Goal: Transaction & Acquisition: Purchase product/service

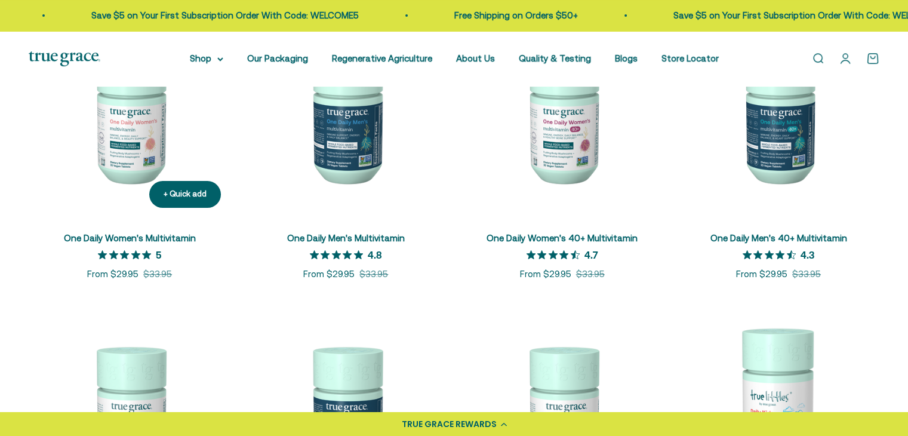
click at [134, 142] on img at bounding box center [130, 116] width 202 height 202
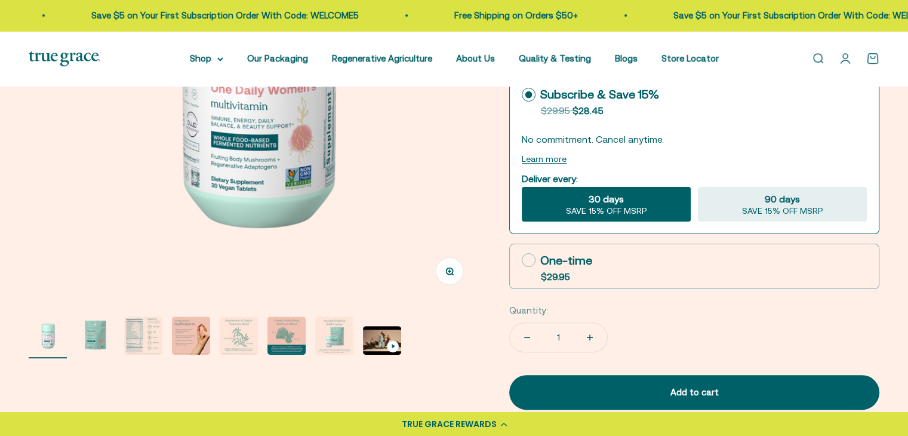
scroll to position [329, 0]
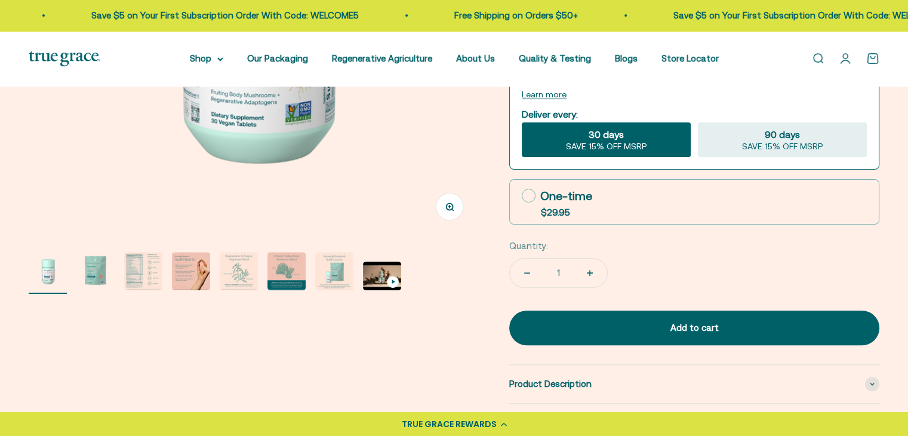
click at [157, 275] on img "Go to item 3" at bounding box center [143, 271] width 38 height 38
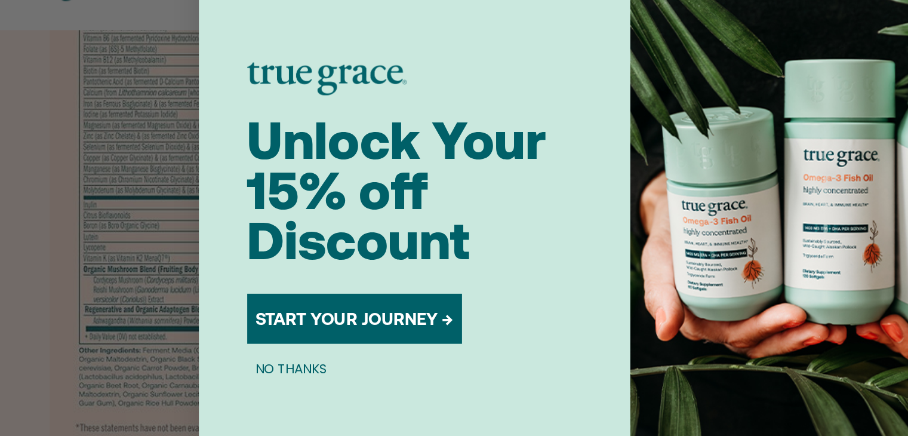
scroll to position [148, 0]
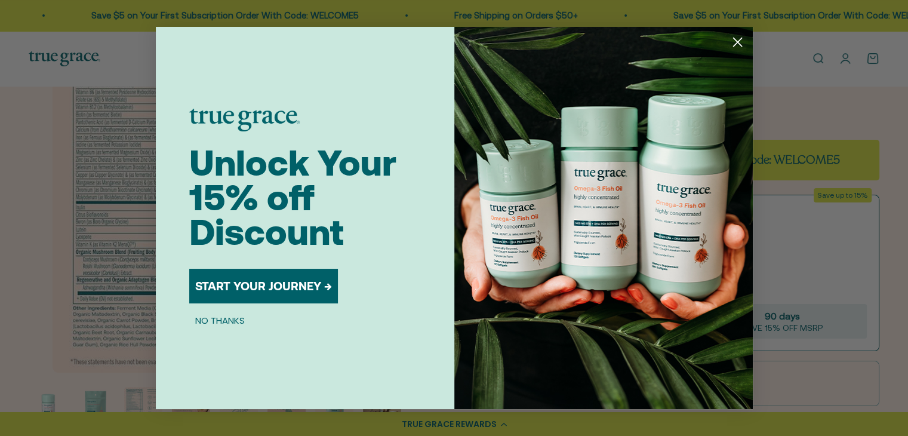
click at [735, 48] on circle "Close dialog" at bounding box center [737, 42] width 20 height 20
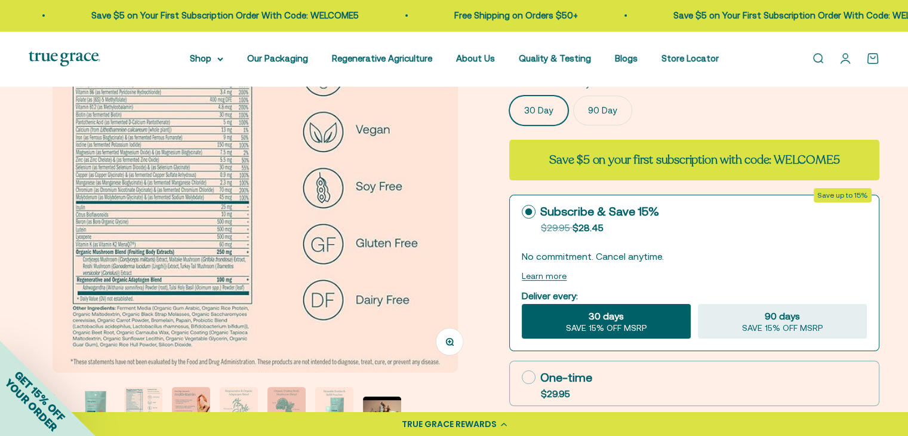
click at [131, 147] on img at bounding box center [255, 169] width 405 height 405
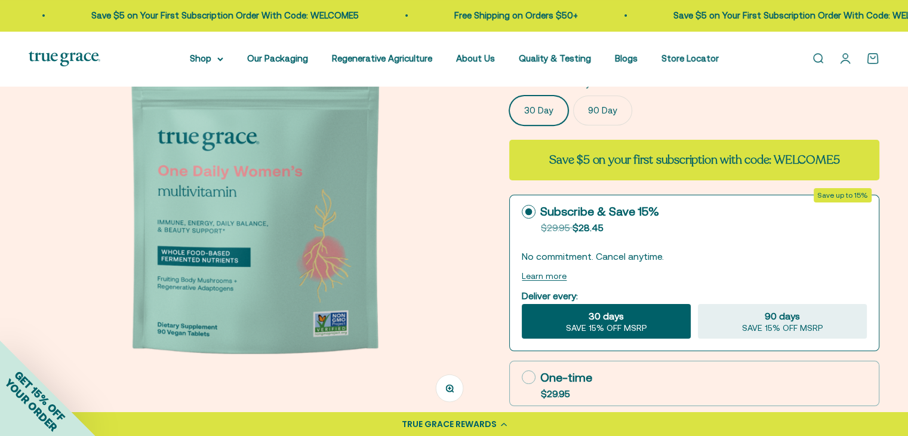
click at [418, 189] on img at bounding box center [255, 193] width 452 height 452
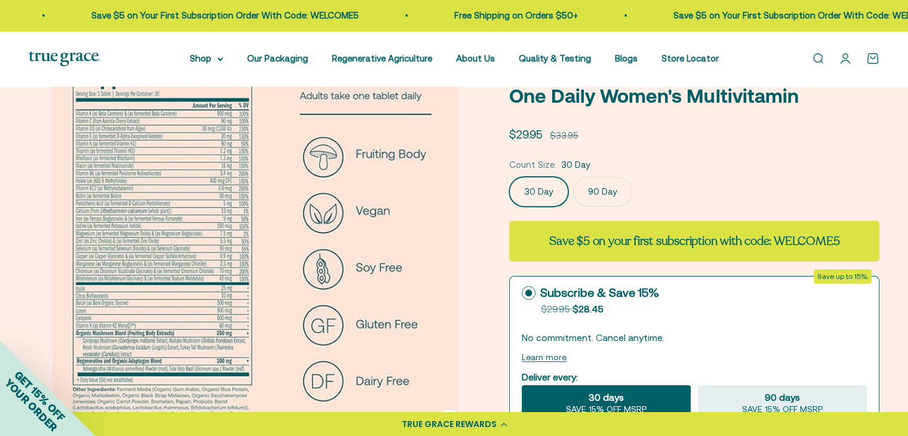
scroll to position [0, 0]
